Goal: Information Seeking & Learning: Learn about a topic

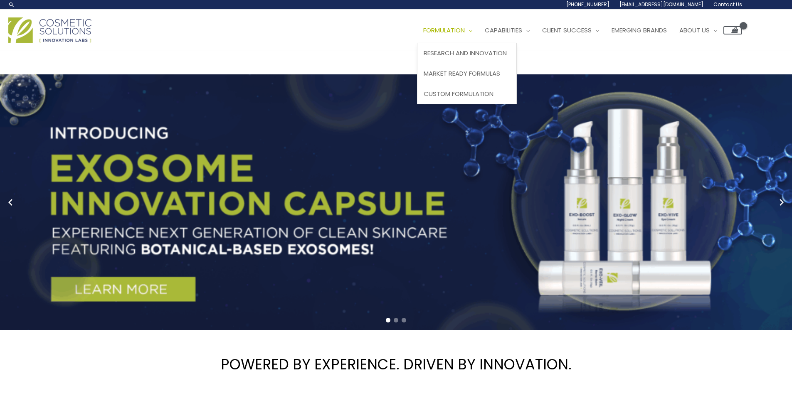
click at [423, 34] on span "Formulation" at bounding box center [444, 30] width 42 height 9
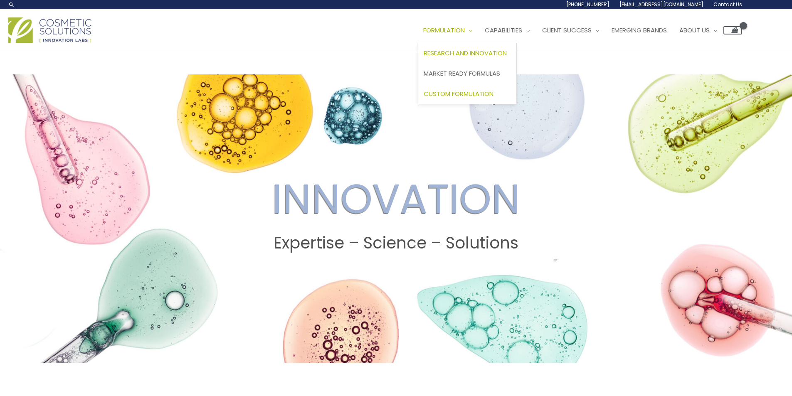
click at [423, 98] on span "Custom Formulation" at bounding box center [458, 93] width 70 height 9
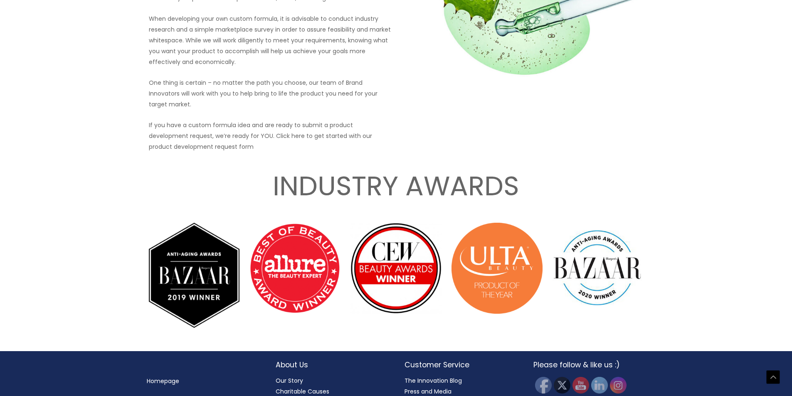
scroll to position [1164, 0]
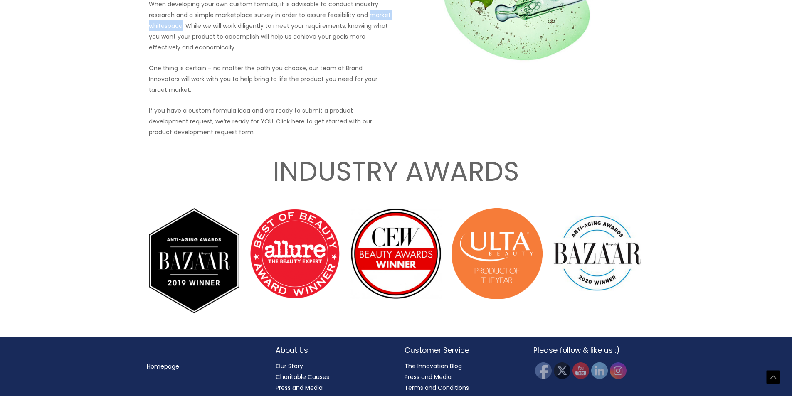
drag, startPoint x: 369, startPoint y: 207, endPoint x: 183, endPoint y: 219, distance: 186.6
click at [183, 53] on p "When developing your own custom formula, it is advisable to conduct industry re…" at bounding box center [270, 26] width 242 height 54
copy p "market whitespace"
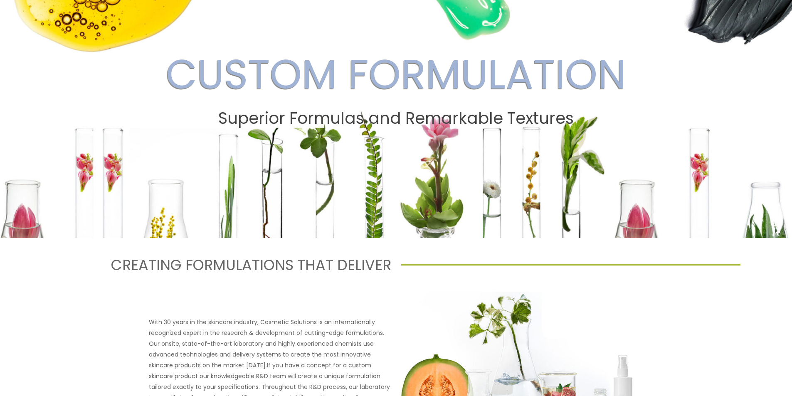
scroll to position [0, 0]
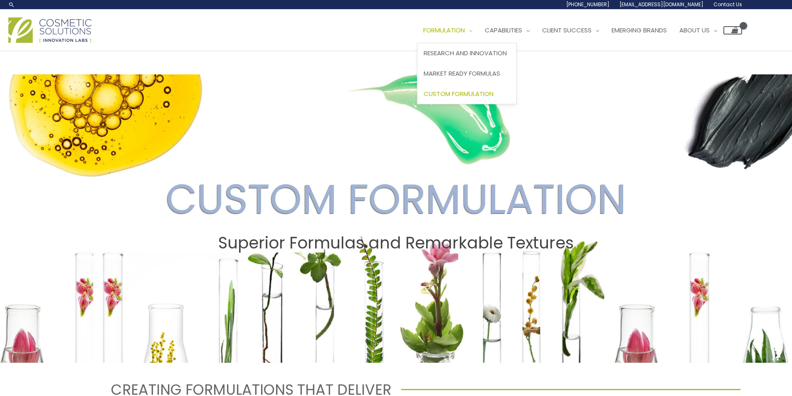
click at [423, 98] on span "Custom Formulation" at bounding box center [458, 93] width 70 height 9
click at [423, 57] on span "Research and Innovation" at bounding box center [464, 53] width 83 height 9
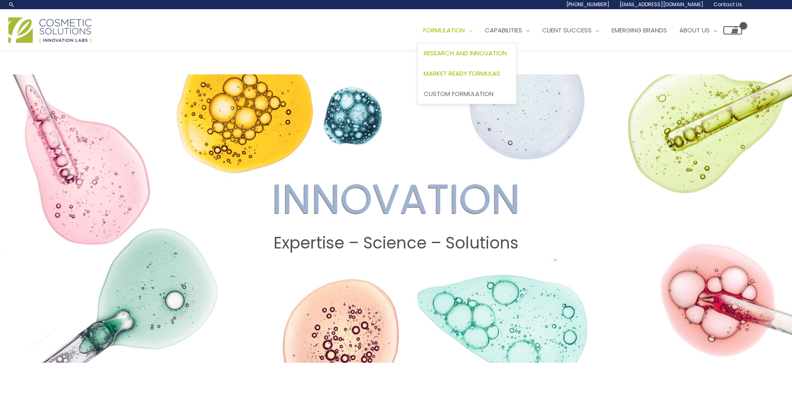
click at [423, 78] on span "Market Ready Formulas" at bounding box center [461, 73] width 76 height 9
click at [611, 34] on span "Emerging Brands" at bounding box center [638, 30] width 55 height 9
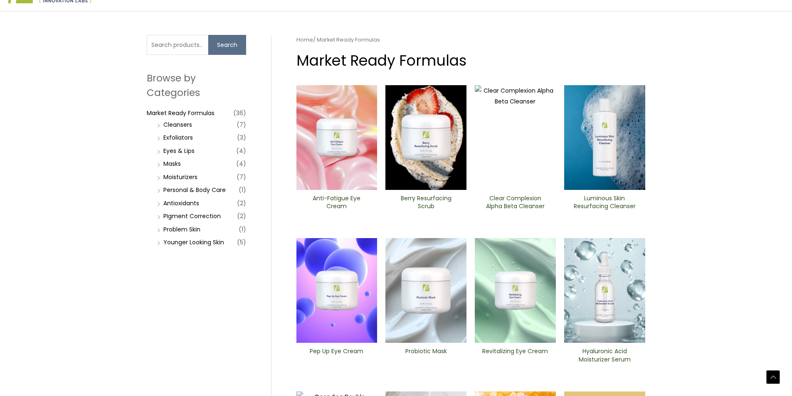
scroll to position [208, 0]
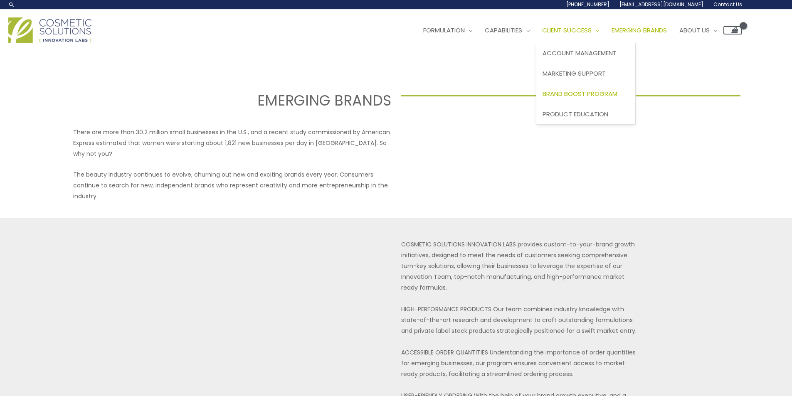
click at [542, 98] on span "Brand Boost Program" at bounding box center [579, 93] width 75 height 9
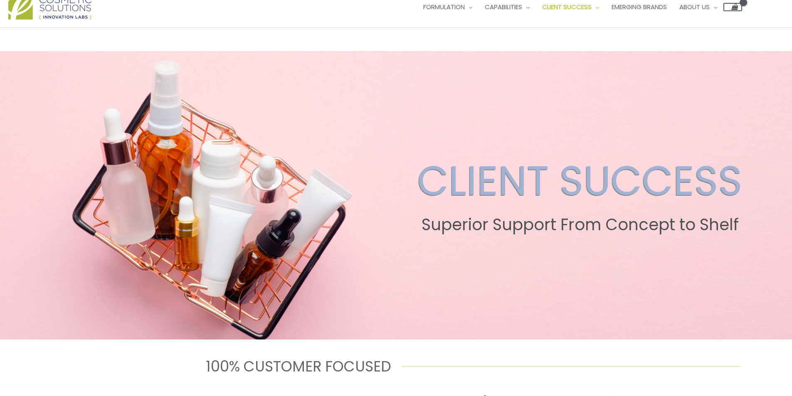
scroll to position [22, 0]
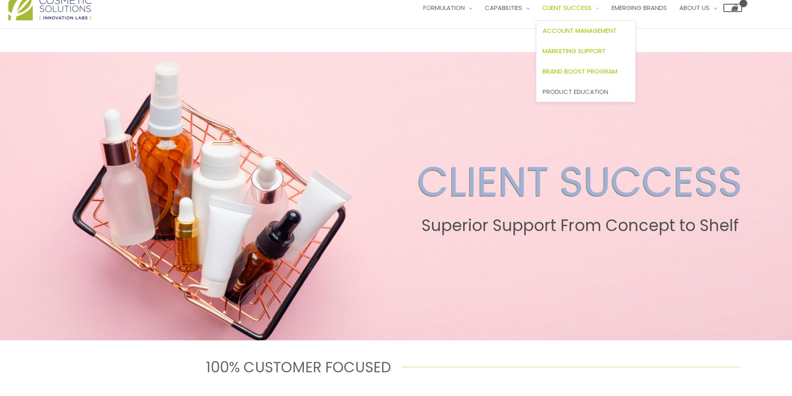
click at [542, 76] on span "Brand Boost Program" at bounding box center [579, 71] width 75 height 9
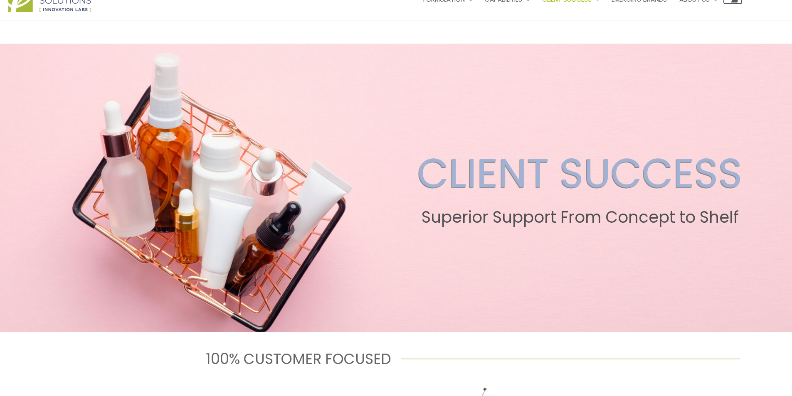
scroll to position [0, 0]
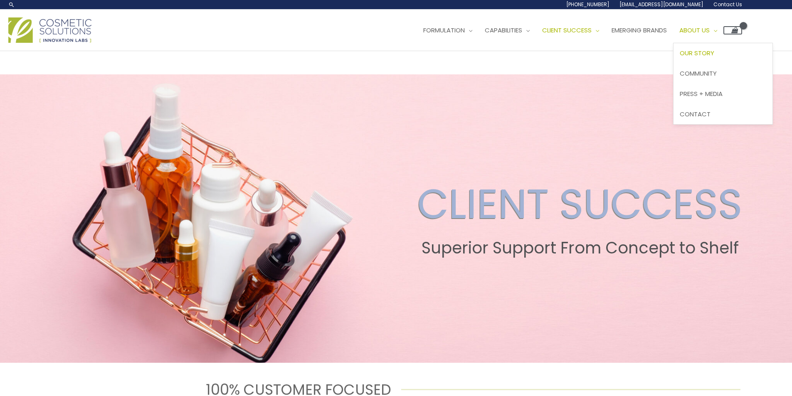
click at [679, 57] on span "Our Story" at bounding box center [696, 53] width 34 height 9
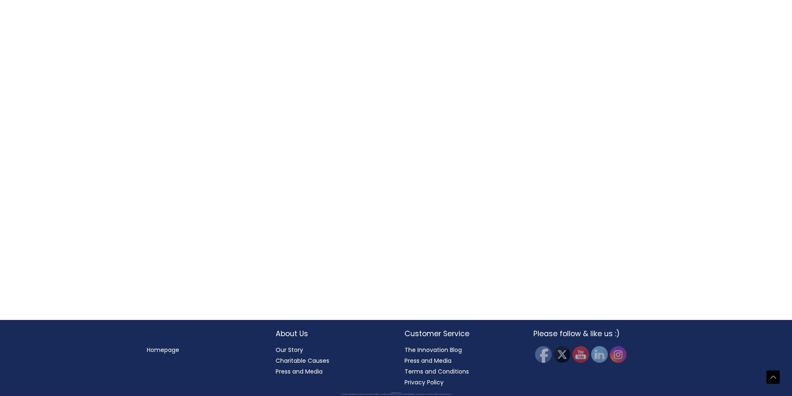
scroll to position [1039, 0]
